Goal: Information Seeking & Learning: Find specific page/section

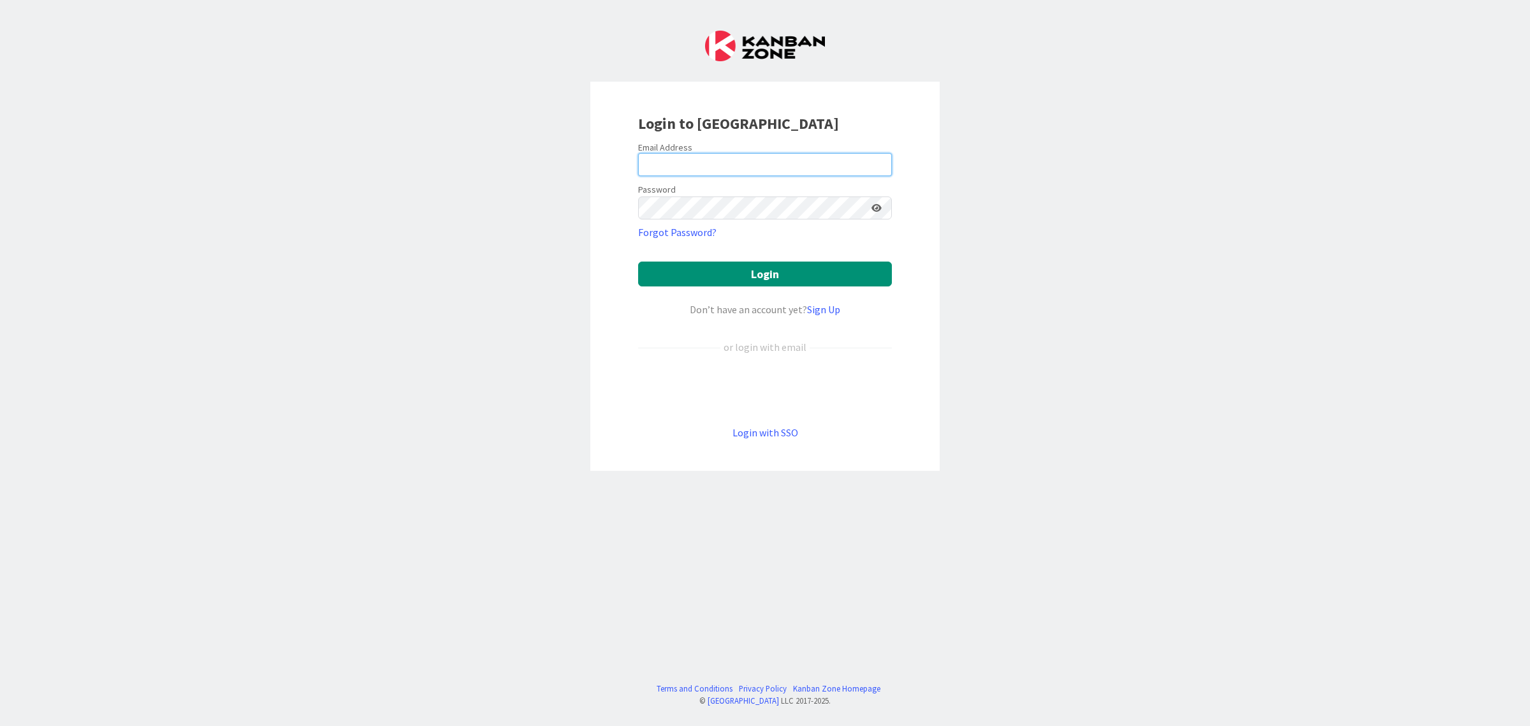
type input "[EMAIL_ADDRESS][PERSON_NAME][PERSON_NAME][DOMAIN_NAME]"
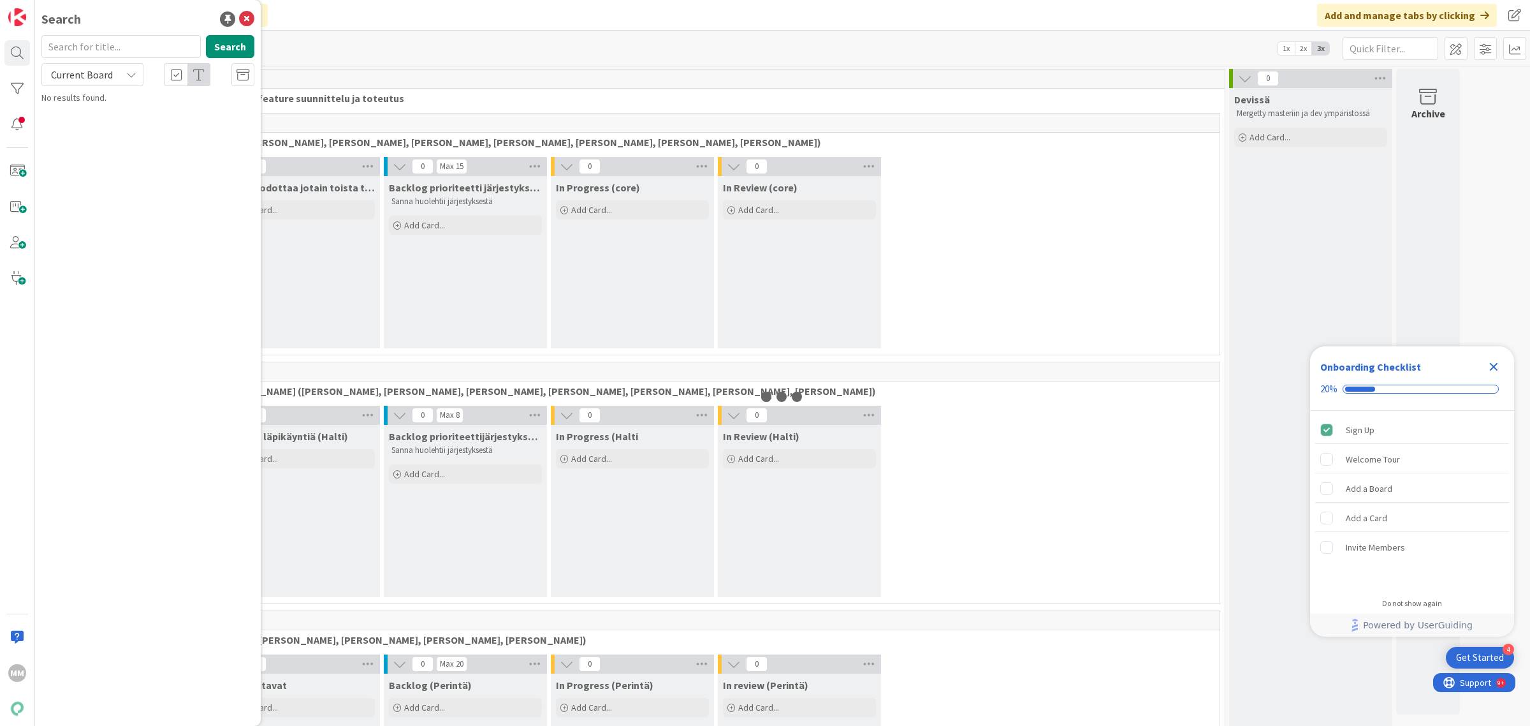
click at [117, 48] on input "text" at bounding box center [120, 46] width 159 height 23
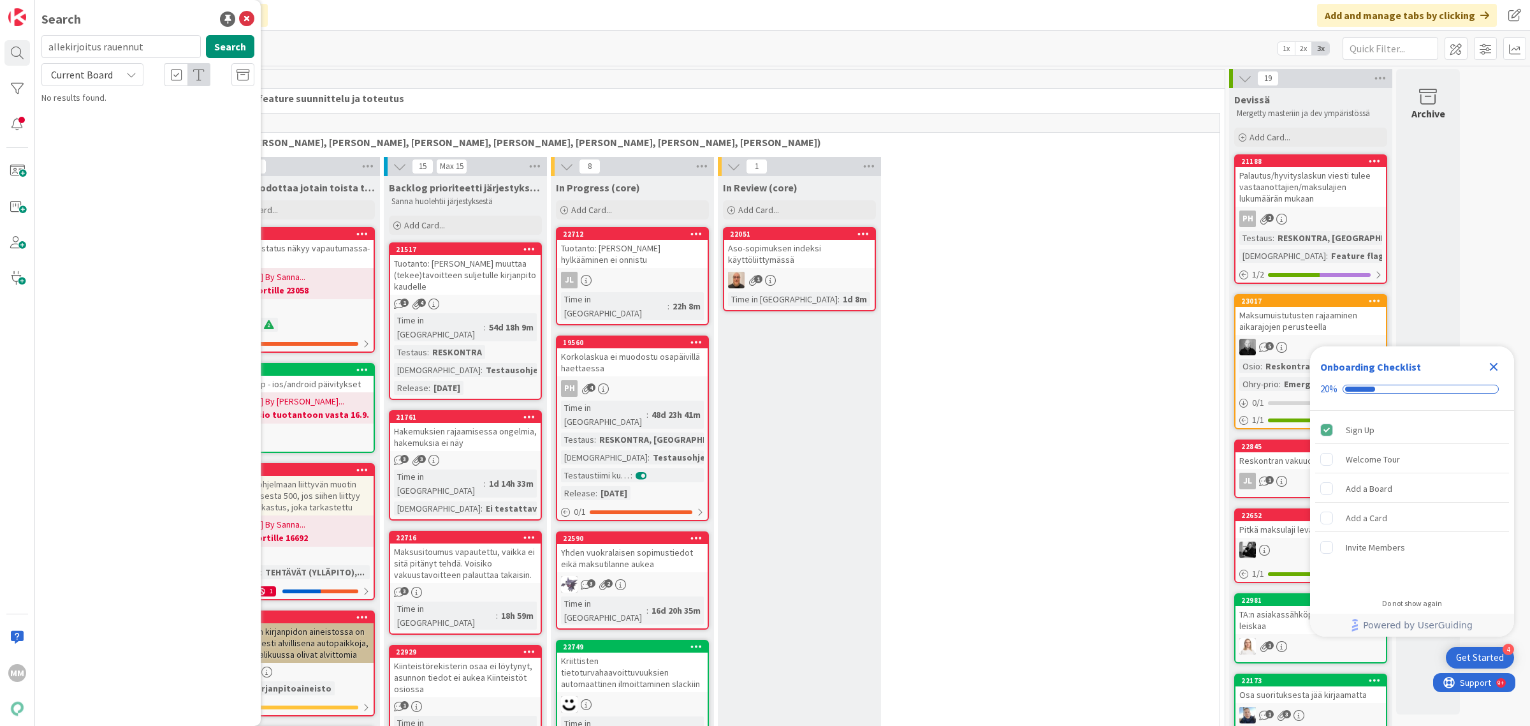
type input "allekirjoitus rauennut"
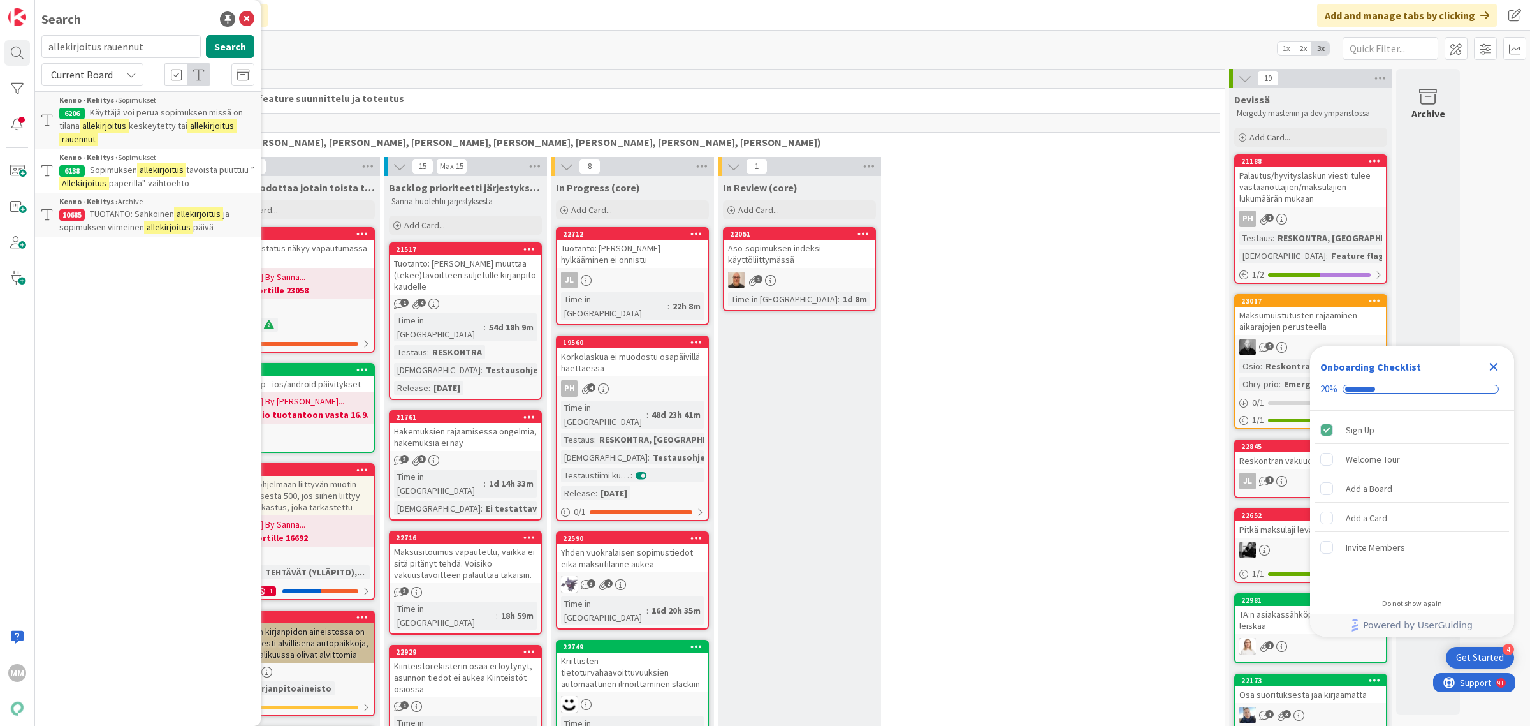
click at [160, 120] on span "keskeytetty tai" at bounding box center [158, 125] width 59 height 11
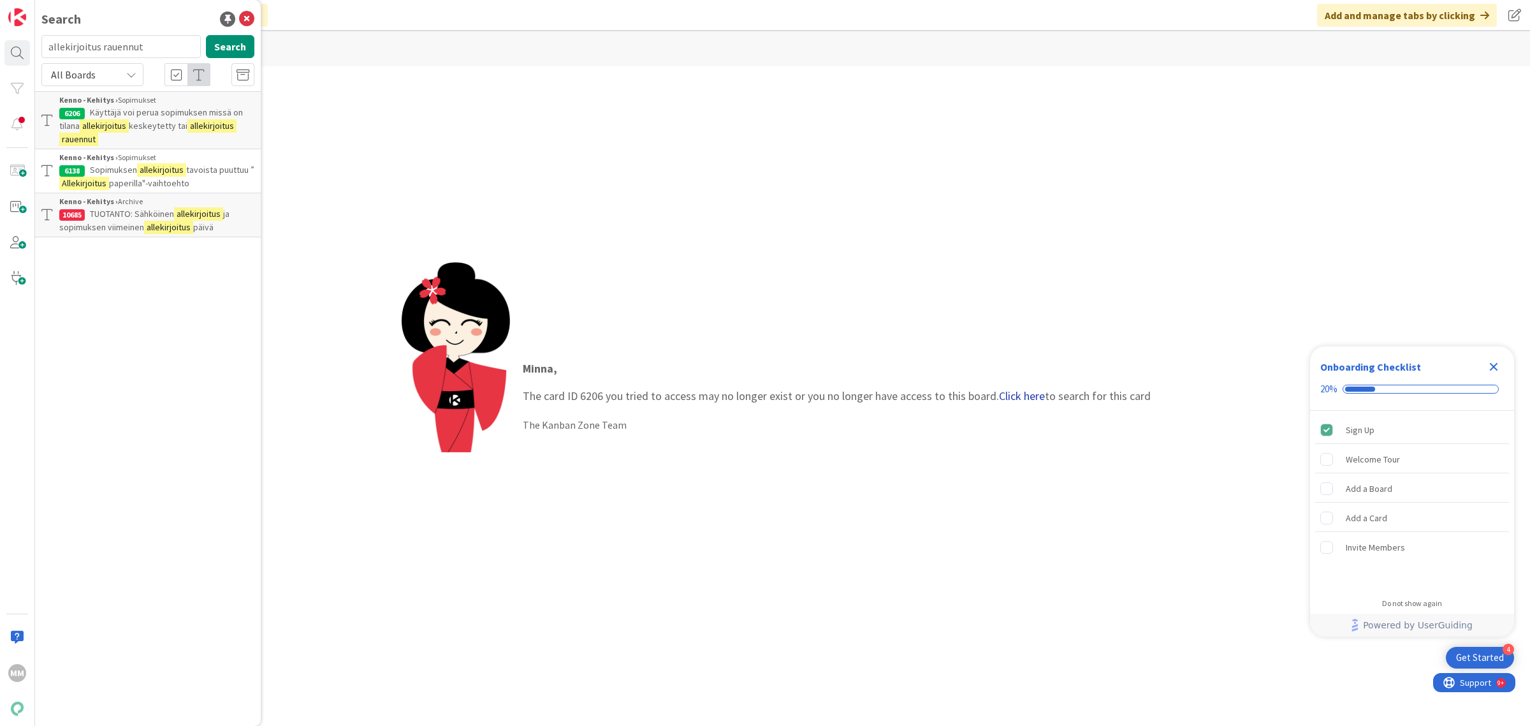
click at [1029, 397] on link "Click here" at bounding box center [1022, 395] width 46 height 15
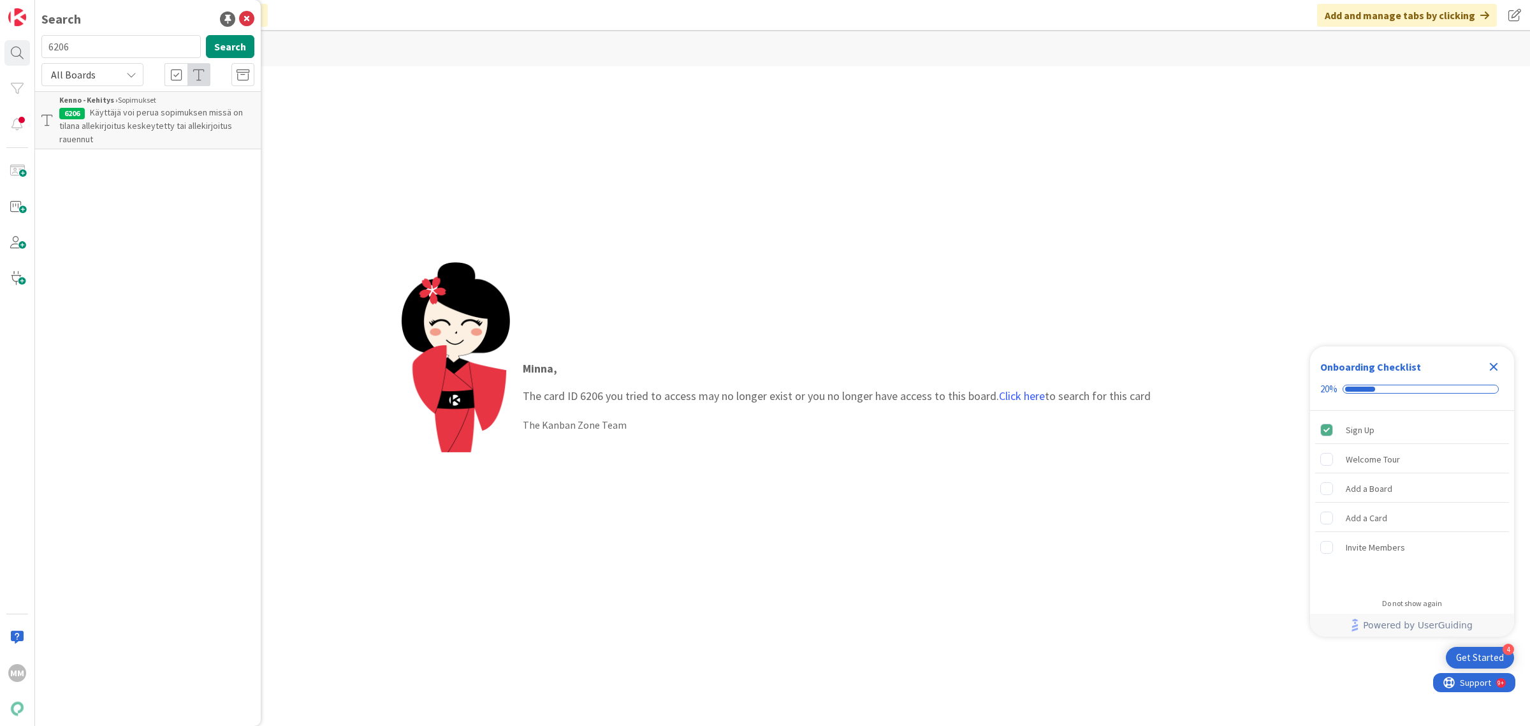
click at [117, 110] on span "Käyttäjä voi perua sopimuksen missä on tilana allekirjoitus keskeytetty tai all…" at bounding box center [151, 125] width 184 height 38
click at [1015, 399] on link "Click here" at bounding box center [1022, 395] width 46 height 15
click at [132, 115] on span "Käyttäjä voi perua sopimuksen missä on tilana allekirjoitus keskeytetty tai all…" at bounding box center [151, 125] width 184 height 38
click at [118, 121] on span "Käyttäjä voi perua sopimuksen missä on tilana allekirjoitus keskeytetty tai all…" at bounding box center [151, 125] width 184 height 38
click at [243, 43] on button "Search" at bounding box center [230, 46] width 48 height 23
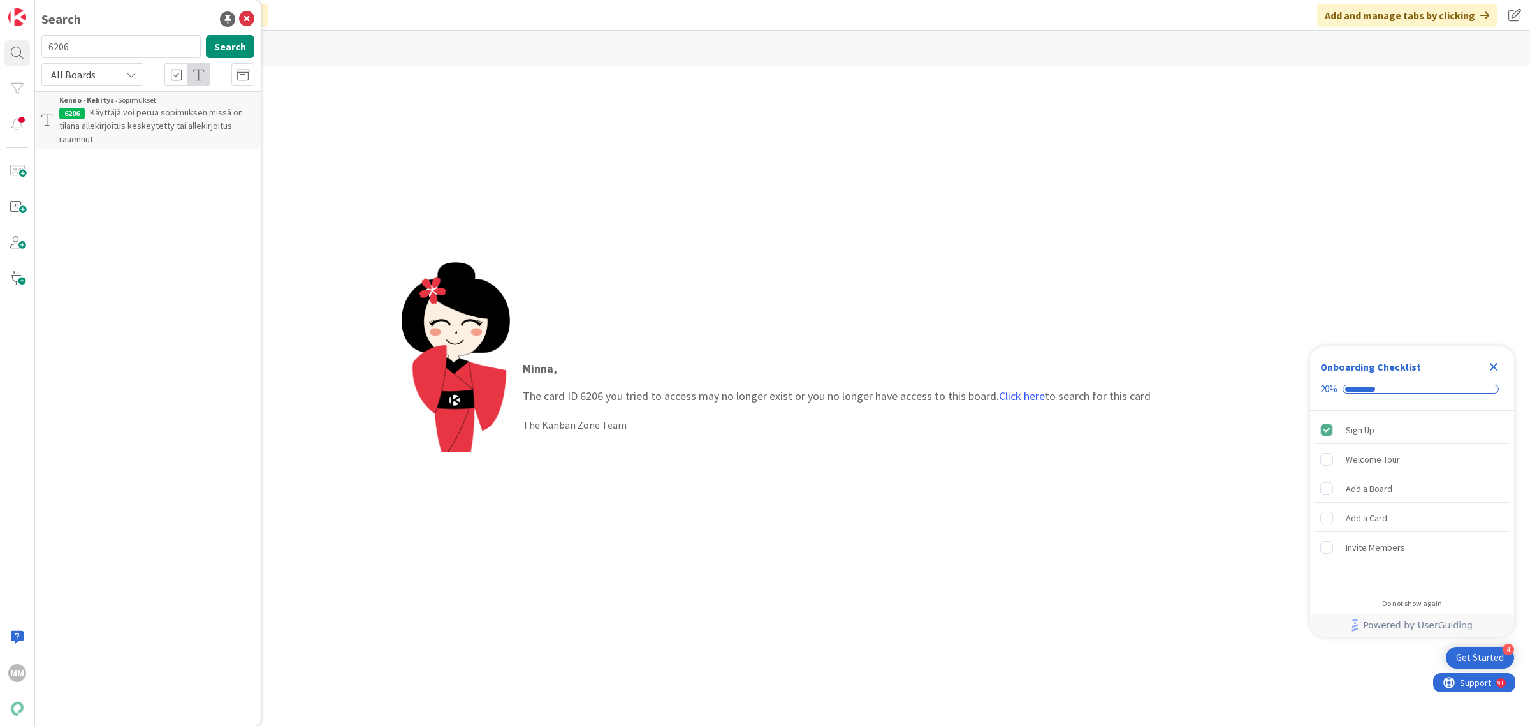
click at [152, 116] on span "Käyttäjä voi perua sopimuksen missä on tilana allekirjoitus keskeytetty tai all…" at bounding box center [151, 125] width 184 height 38
